Goal: Transaction & Acquisition: Purchase product/service

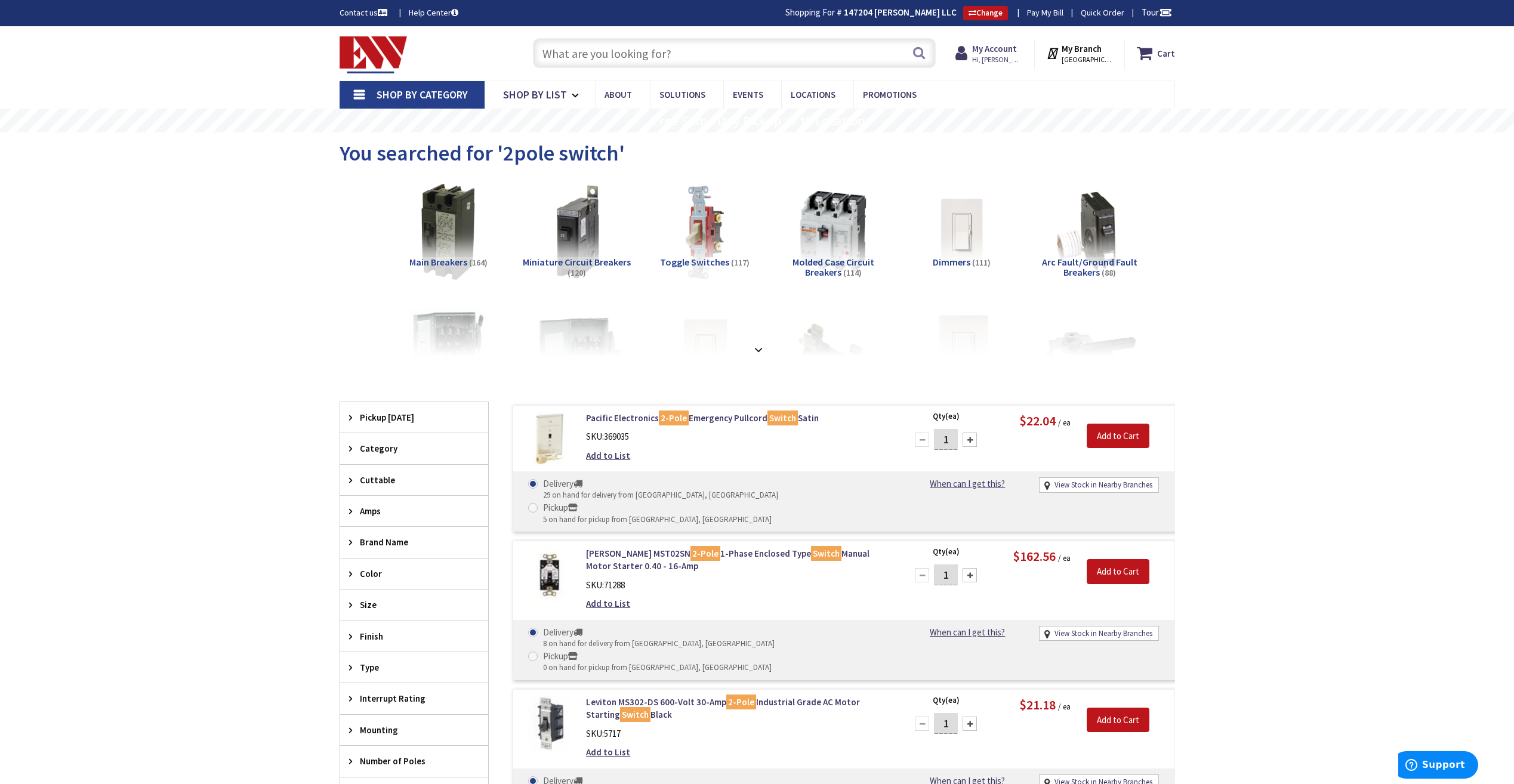
click at [793, 36] on div "Search" at bounding box center [731, 53] width 409 height 38
click at [793, 46] on input "text" at bounding box center [734, 53] width 403 height 30
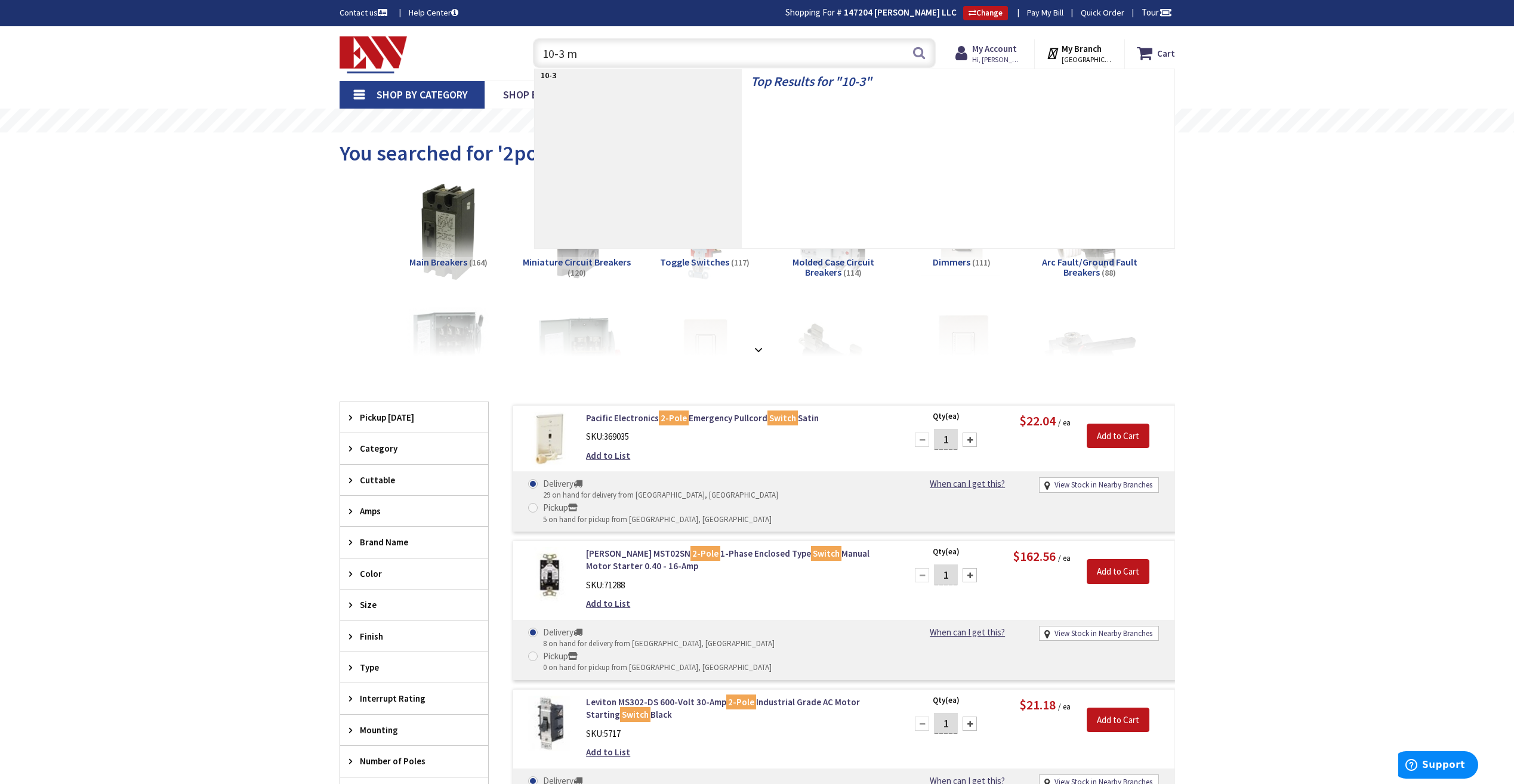
type input "10-3 mc"
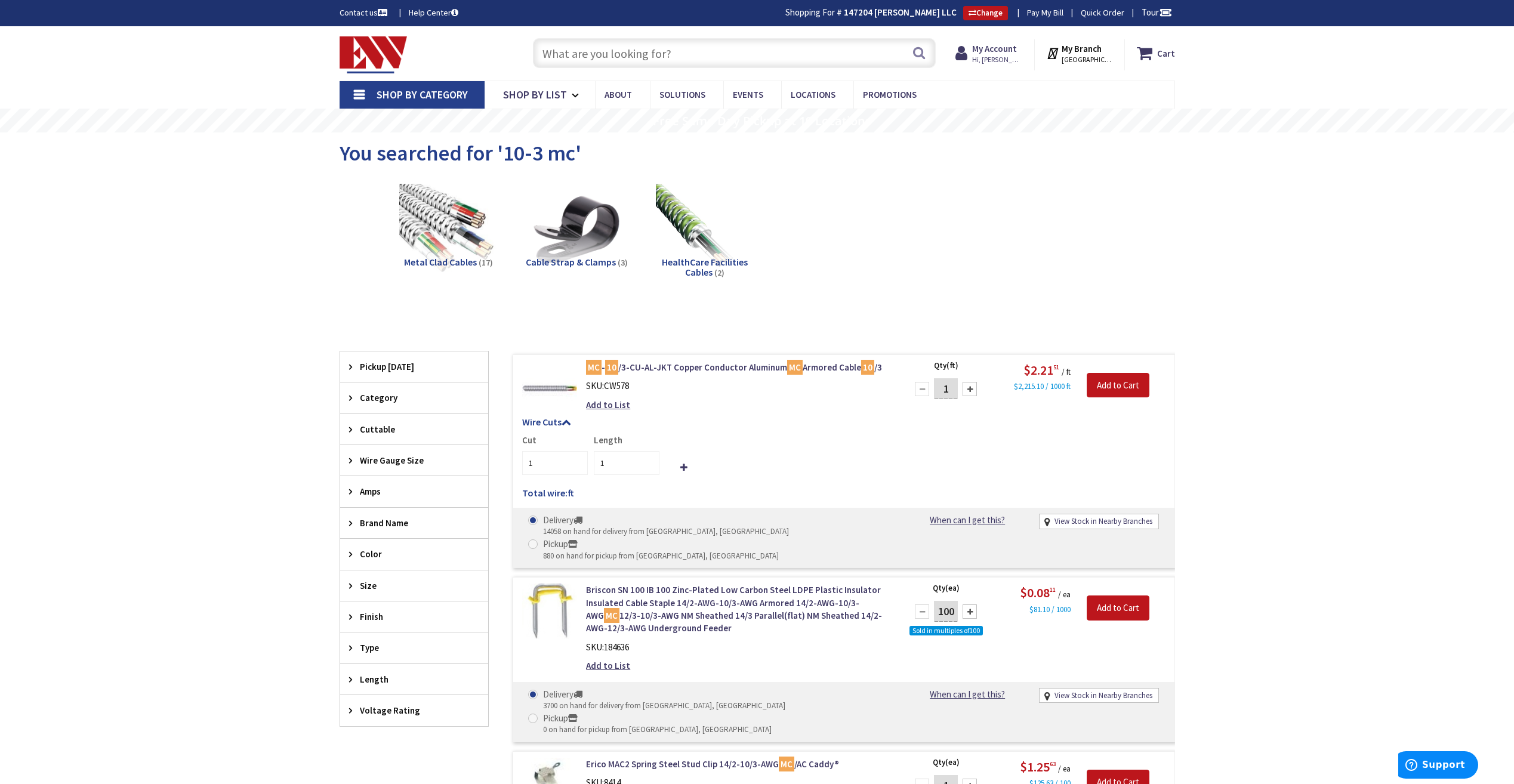
click at [820, 44] on input "text" at bounding box center [734, 53] width 403 height 30
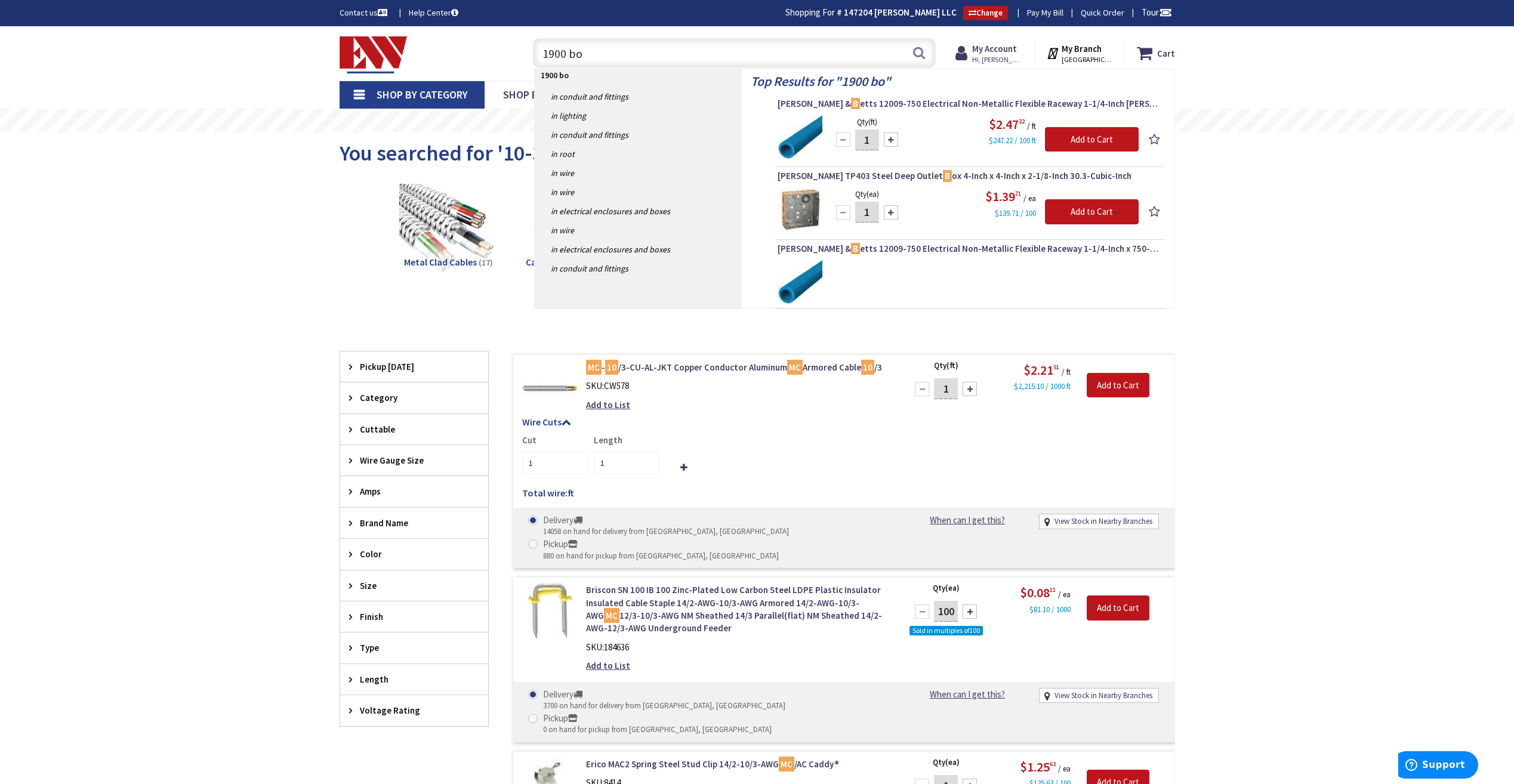
type input "1900 box"
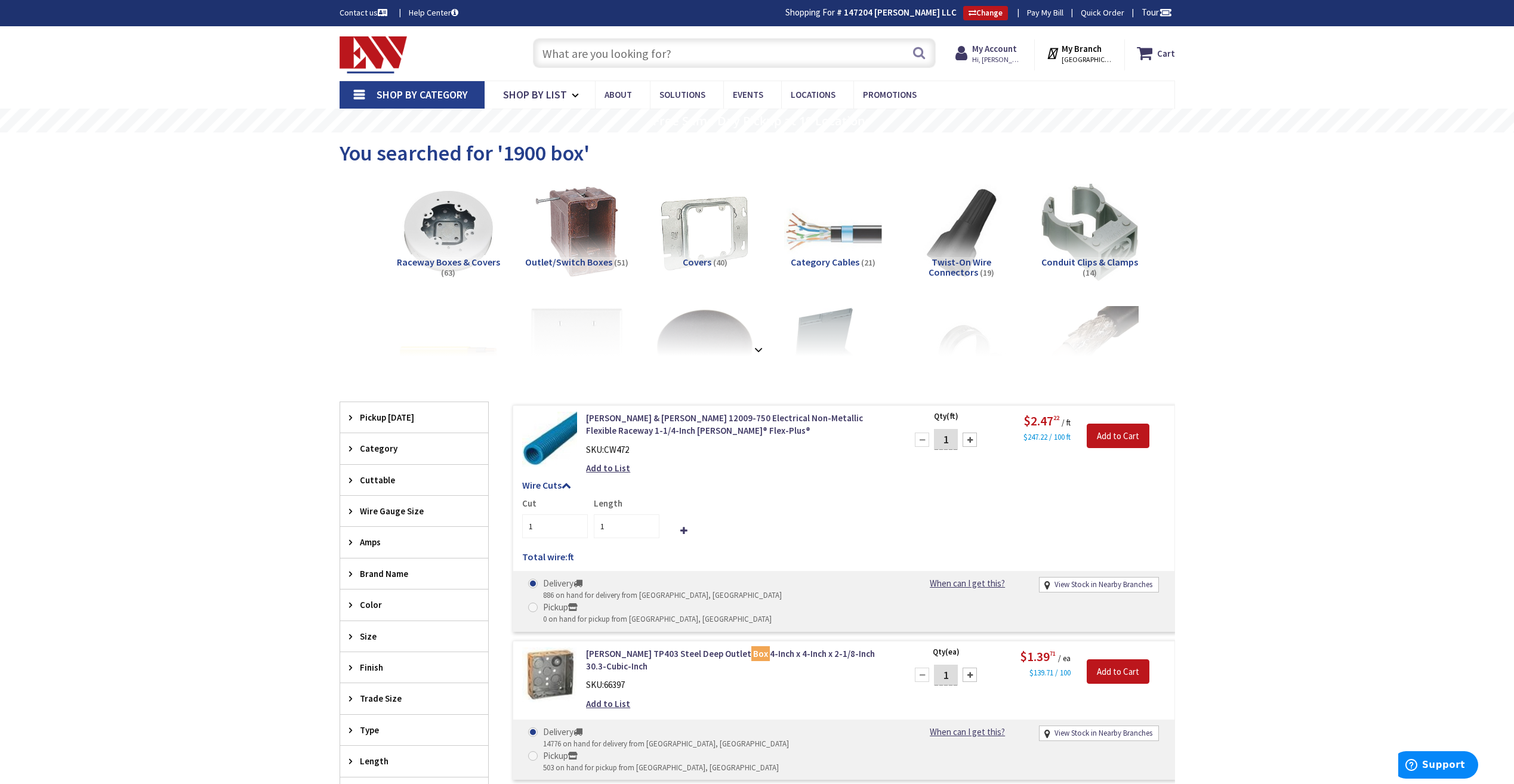
click at [756, 347] on strong at bounding box center [759, 347] width 14 height 13
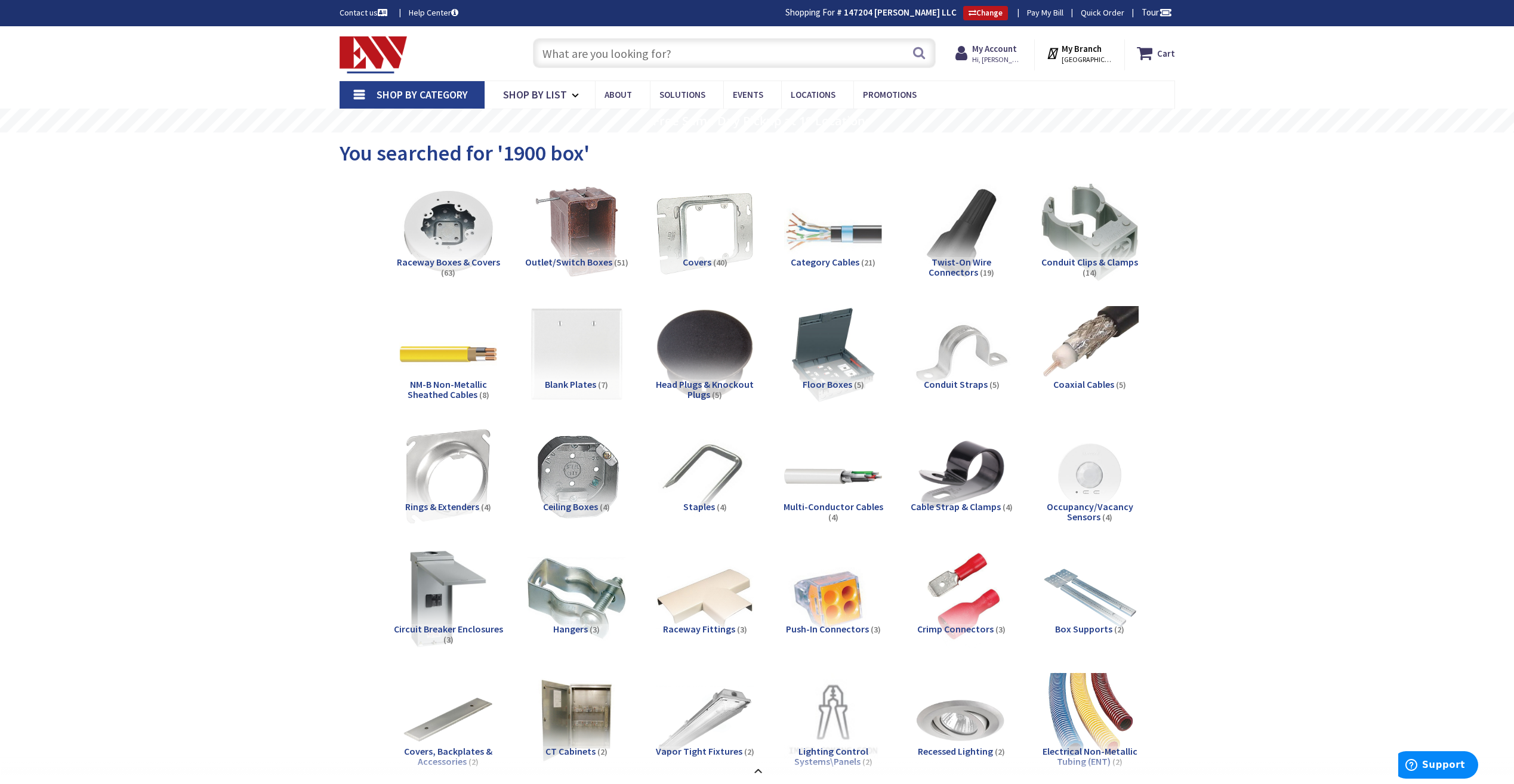
click at [727, 239] on img at bounding box center [704, 232] width 108 height 108
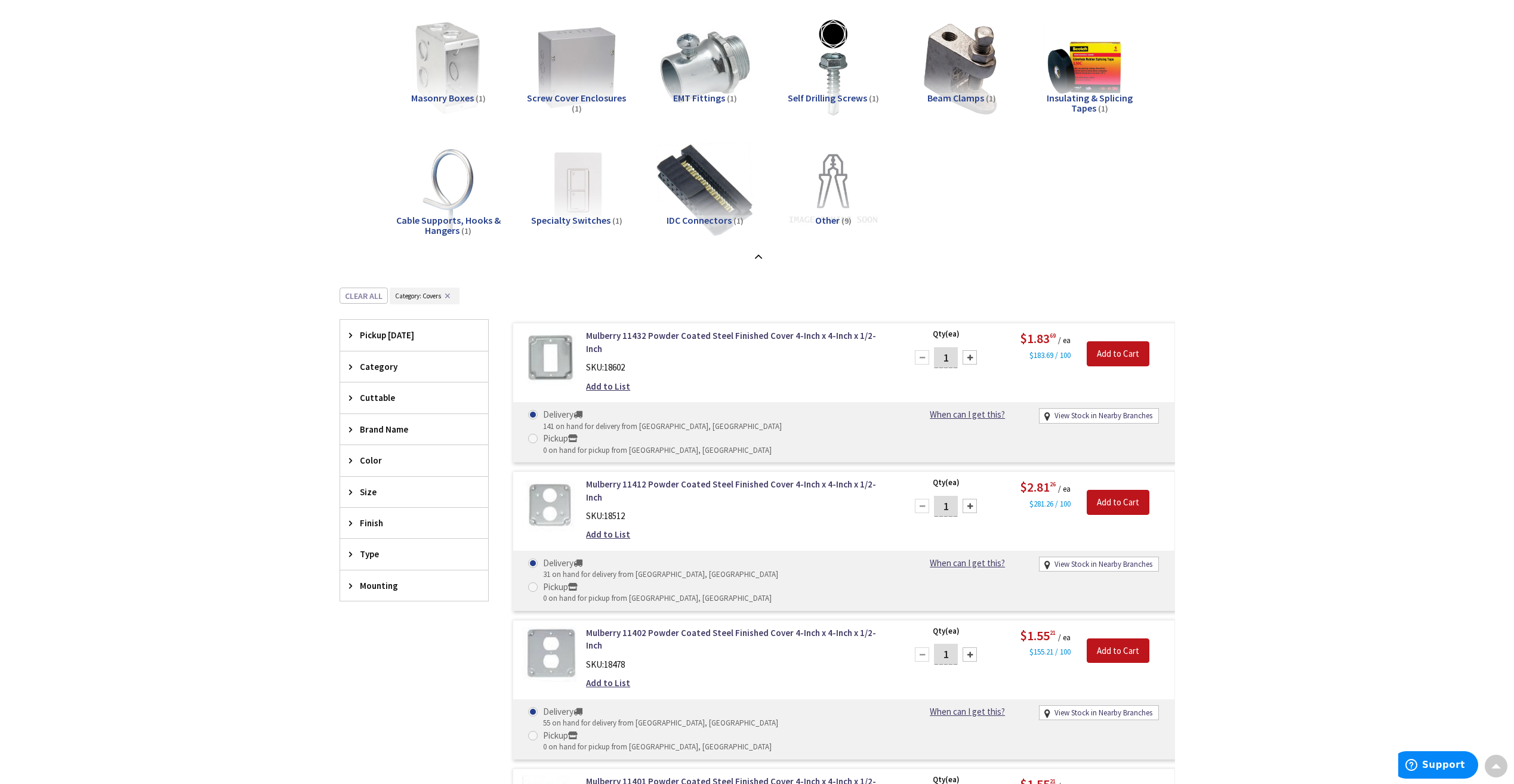
scroll to position [887, 0]
